Goal: Information Seeking & Learning: Learn about a topic

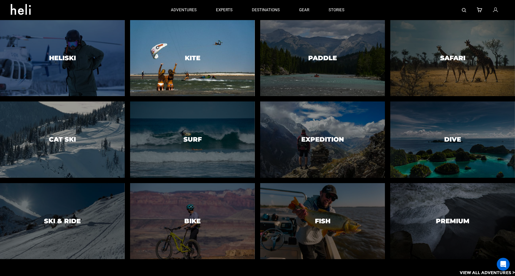
click at [189, 55] on h3 "Kite" at bounding box center [193, 58] width 16 height 7
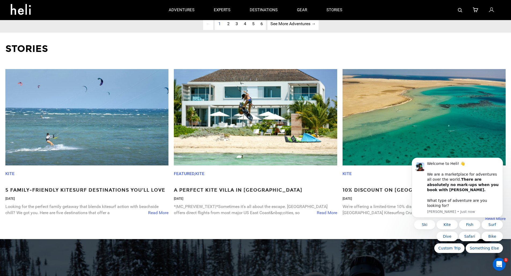
scroll to position [1928, 0]
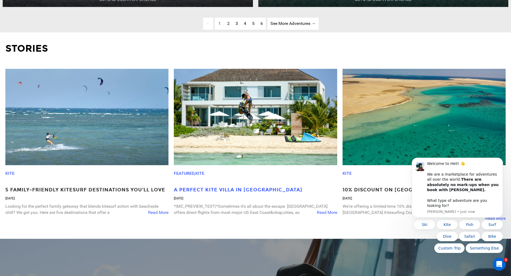
click at [221, 194] on p "A Perfect Kite Villa in [GEOGRAPHIC_DATA]" at bounding box center [255, 190] width 163 height 7
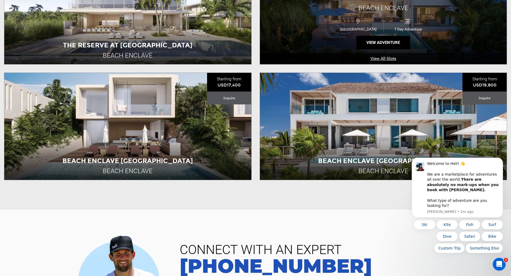
scroll to position [241, 0]
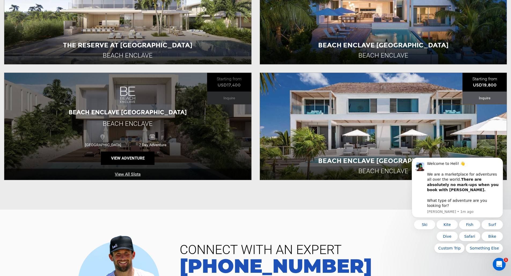
click at [229, 82] on div "Beach Enclave North Shore Villas Beach Enclave Turks and Caicos Islands 7 Day A…" at bounding box center [127, 126] width 247 height 107
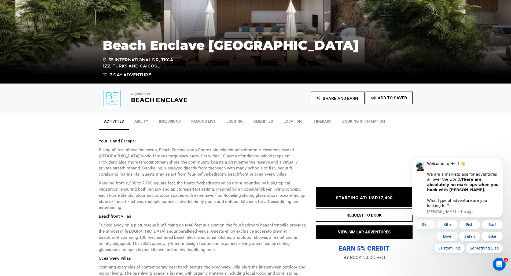
scroll to position [97, 0]
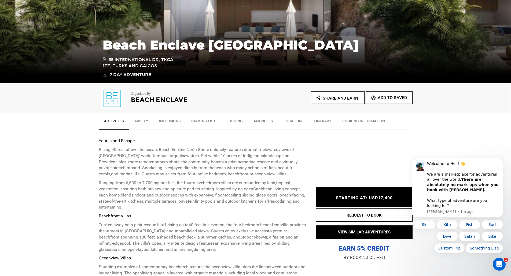
click at [199, 122] on link "Packing List" at bounding box center [203, 122] width 35 height 13
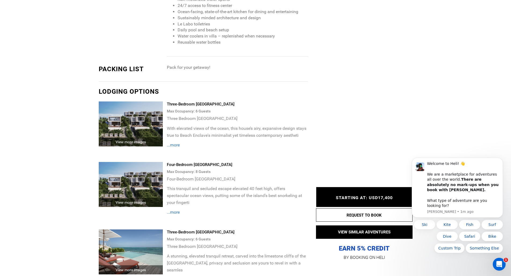
scroll to position [680, 0]
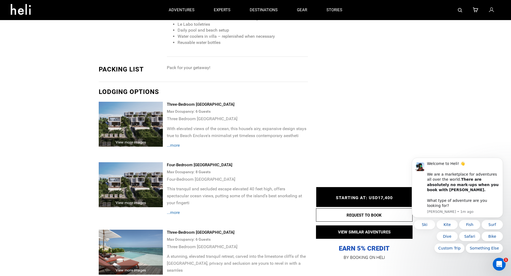
click at [130, 119] on img at bounding box center [131, 124] width 64 height 45
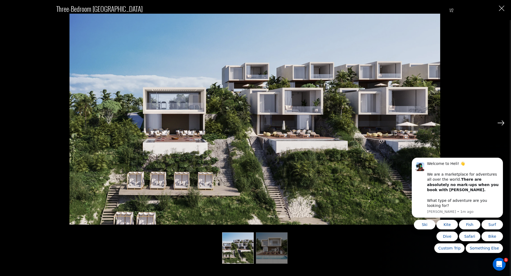
click at [500, 124] on body "Welcome to Heli! 👋 We are a marketplace for adventures all over the world. Ther…" at bounding box center [457, 192] width 103 height 136
click at [504, 7] on div "Three-Bedroom Ocean Front Beach House 1/2" at bounding box center [254, 138] width 509 height 276
click at [501, 9] on img "Close" at bounding box center [501, 8] width 5 height 5
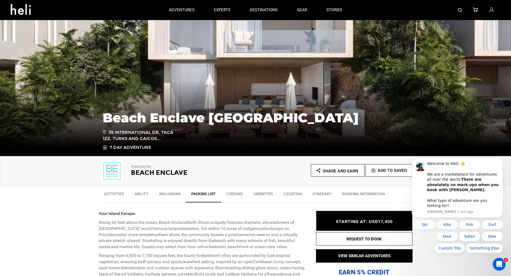
scroll to position [0, 0]
